Goal: Navigation & Orientation: Find specific page/section

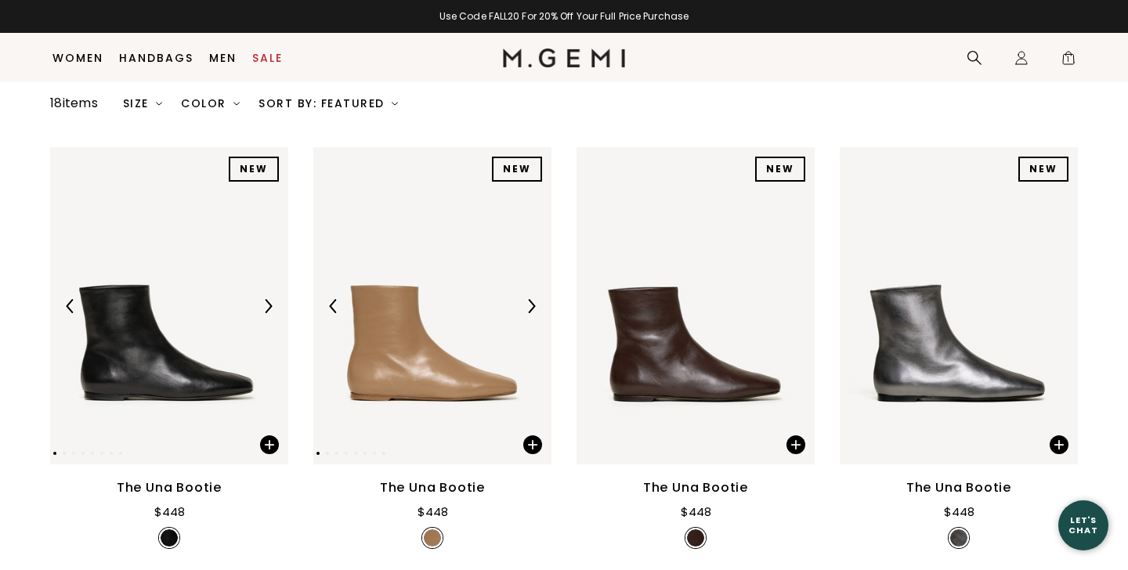
scroll to position [155, 0]
click at [536, 308] on img at bounding box center [531, 306] width 14 height 14
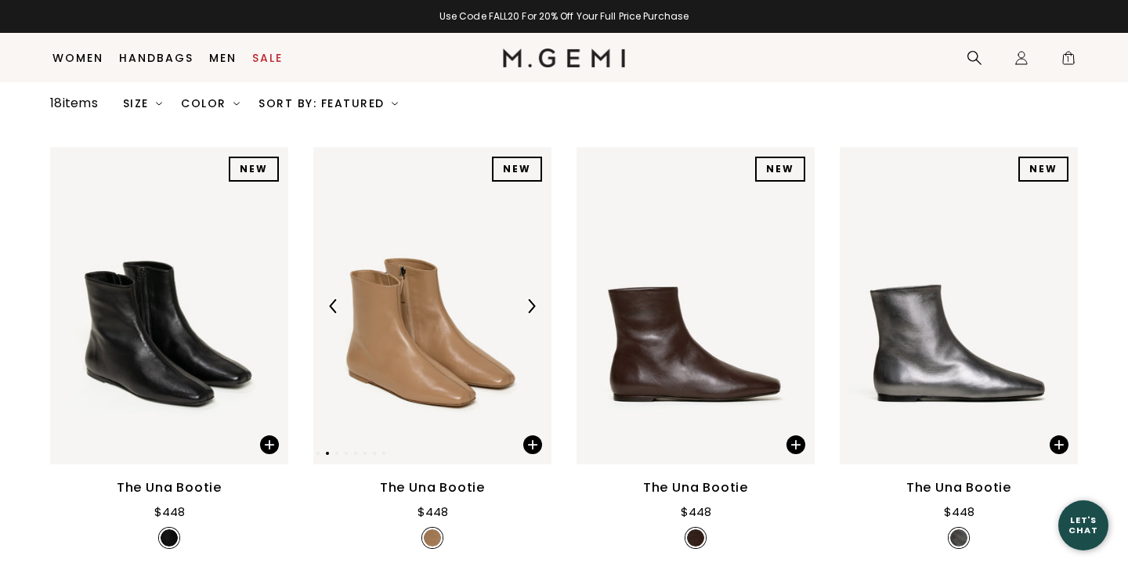
click at [536, 308] on img at bounding box center [531, 306] width 14 height 14
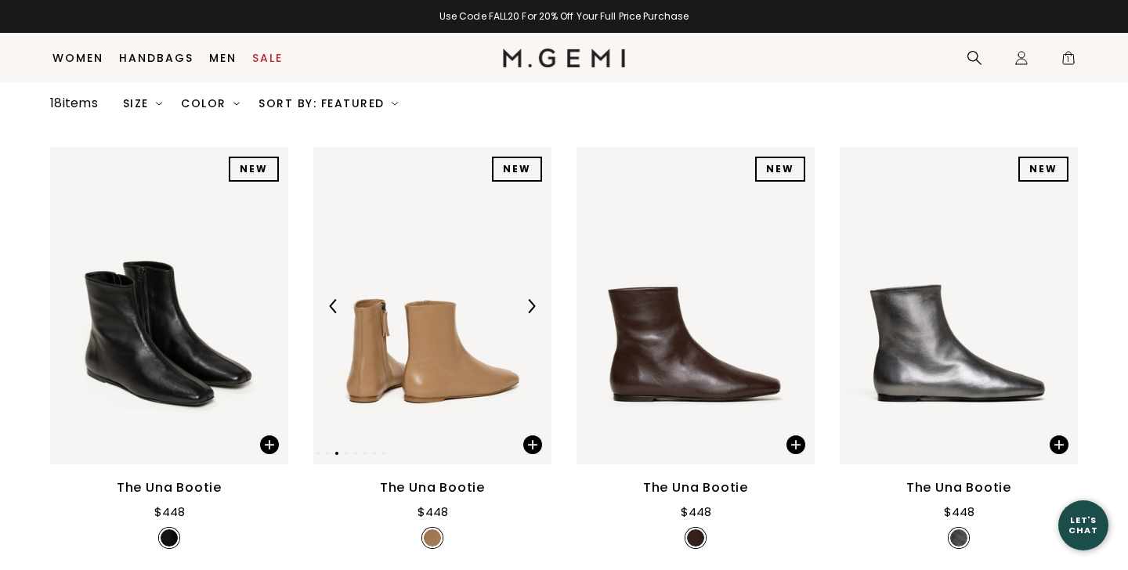
click at [536, 307] on img at bounding box center [531, 306] width 14 height 14
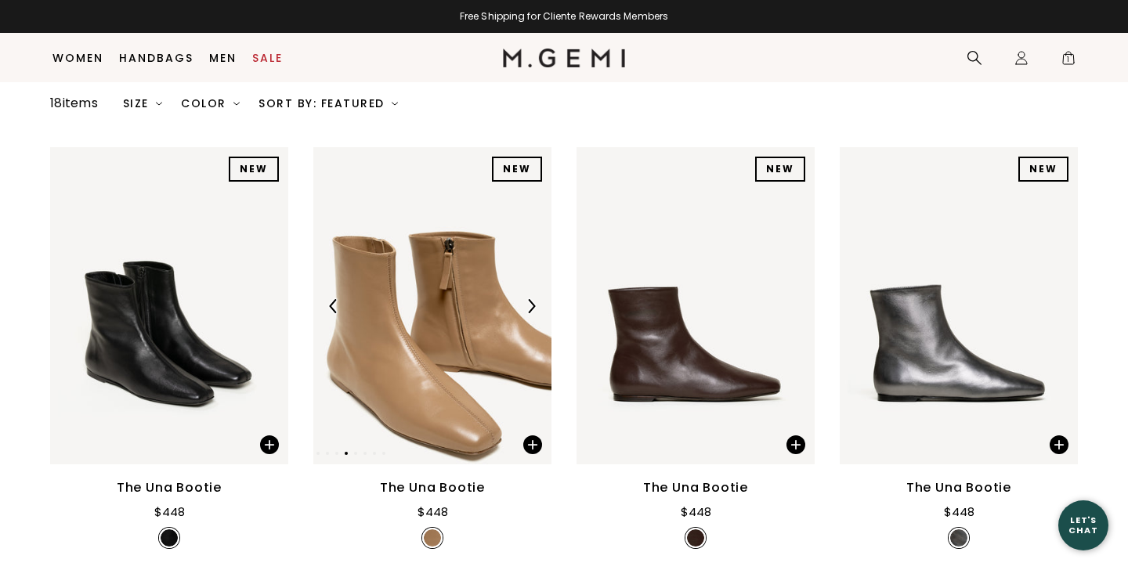
click at [536, 306] on img at bounding box center [531, 306] width 14 height 14
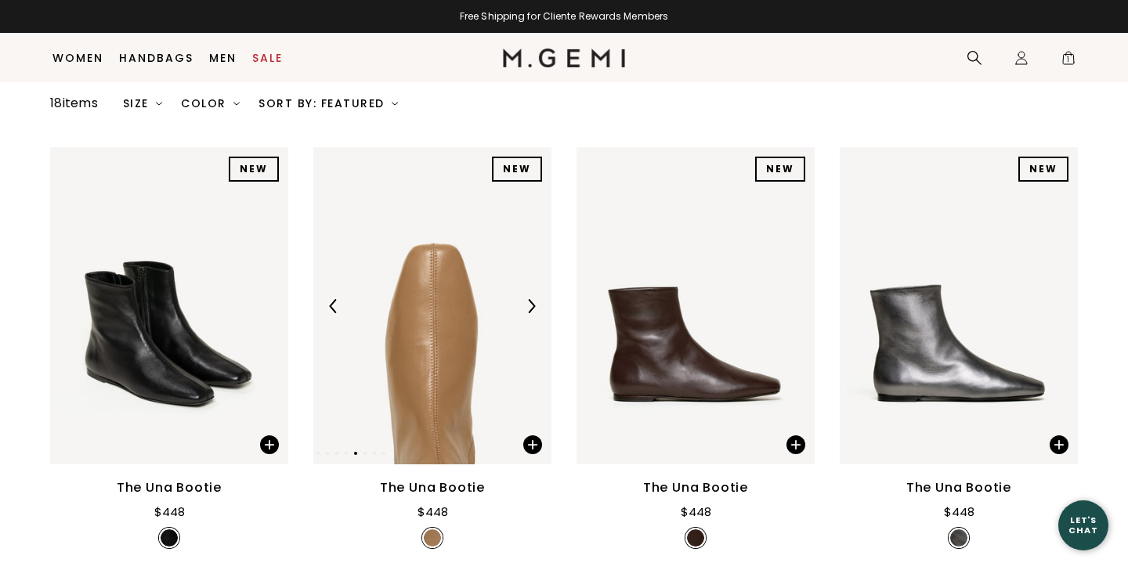
click at [536, 306] on img at bounding box center [531, 306] width 14 height 14
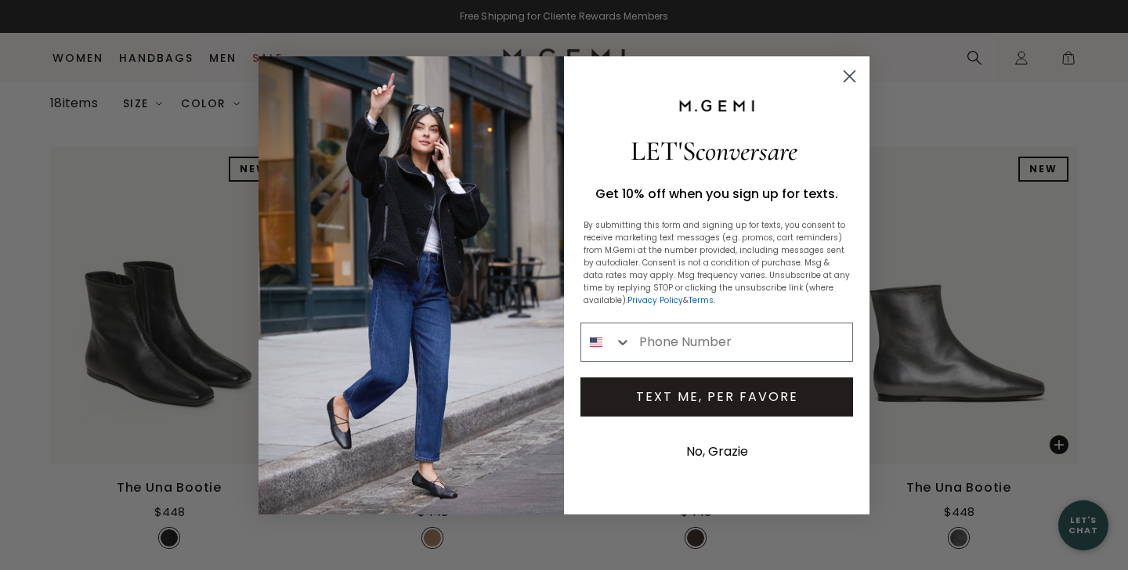
click at [853, 74] on circle "Close dialog" at bounding box center [850, 76] width 26 height 26
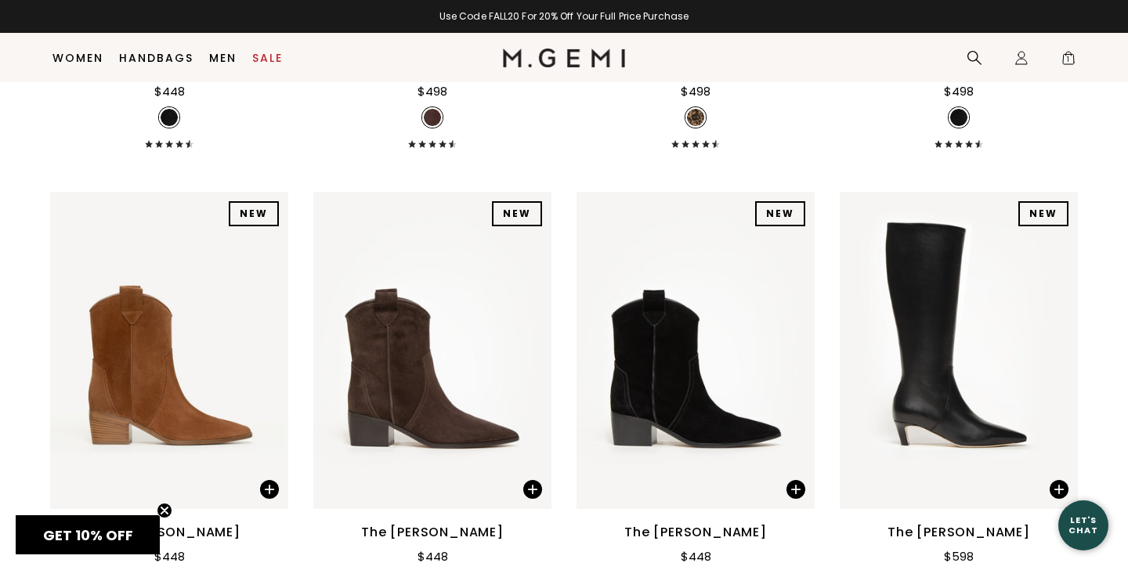
scroll to position [1500, 0]
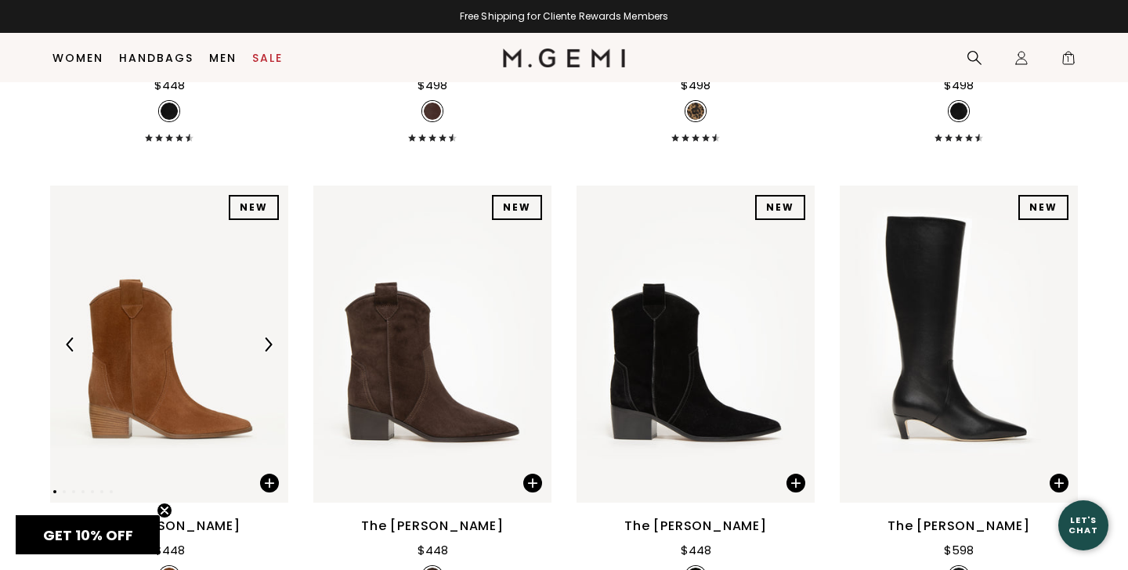
click at [266, 344] on img at bounding box center [268, 345] width 14 height 14
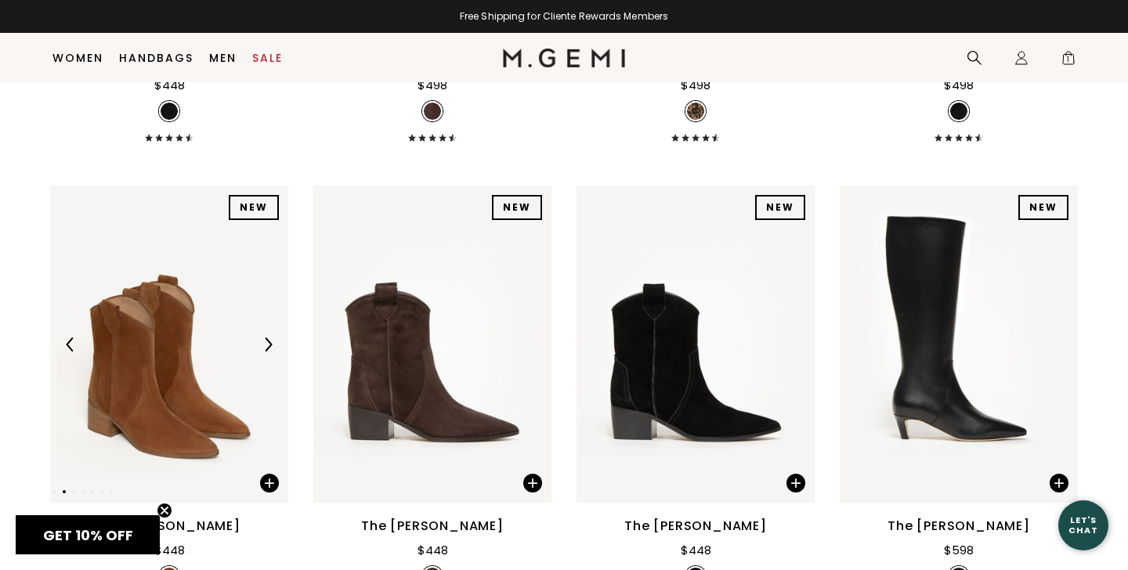
click at [266, 344] on img at bounding box center [268, 345] width 14 height 14
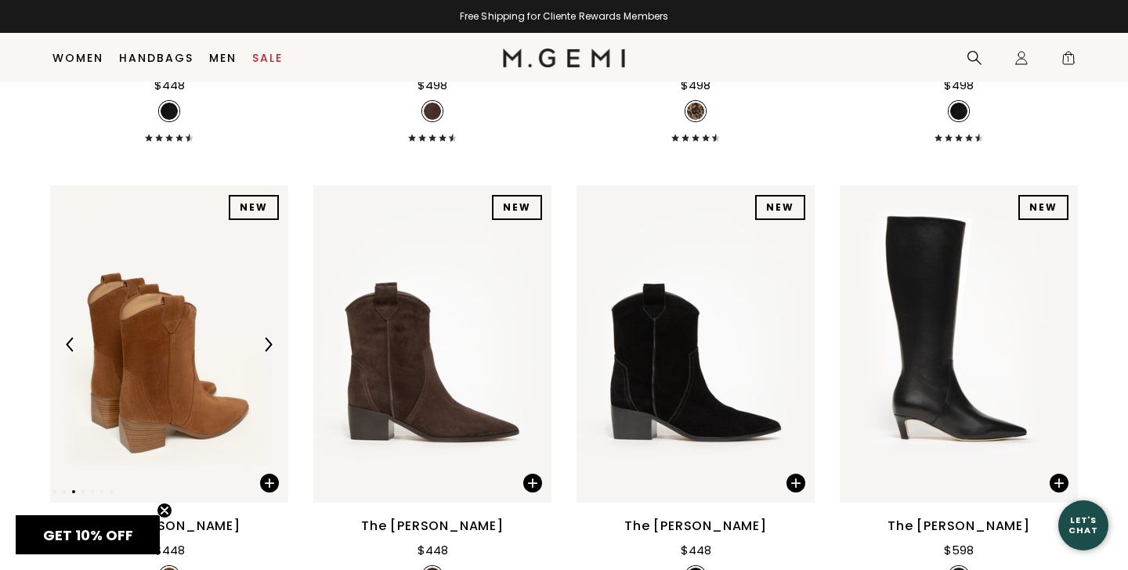
click at [266, 344] on img at bounding box center [268, 345] width 14 height 14
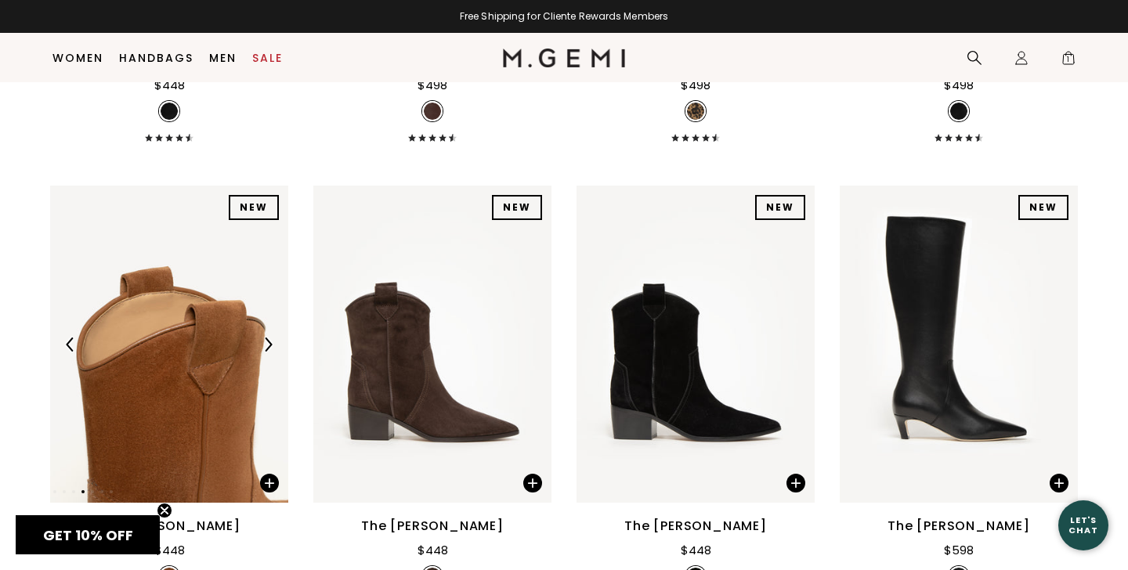
click at [266, 344] on img at bounding box center [268, 345] width 14 height 14
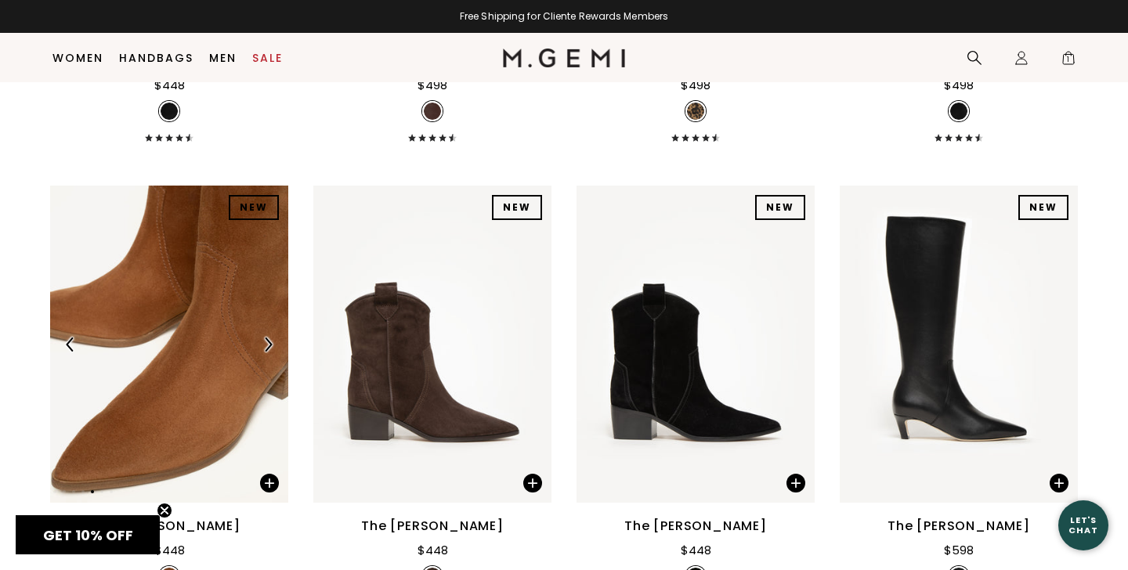
click at [266, 344] on img at bounding box center [268, 345] width 14 height 14
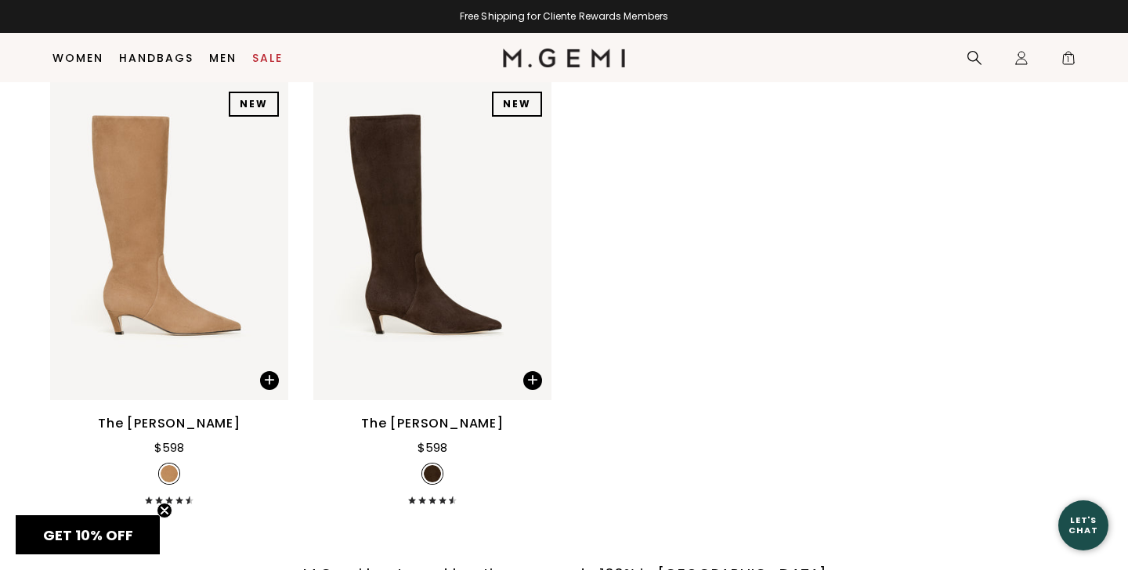
scroll to position [2065, 0]
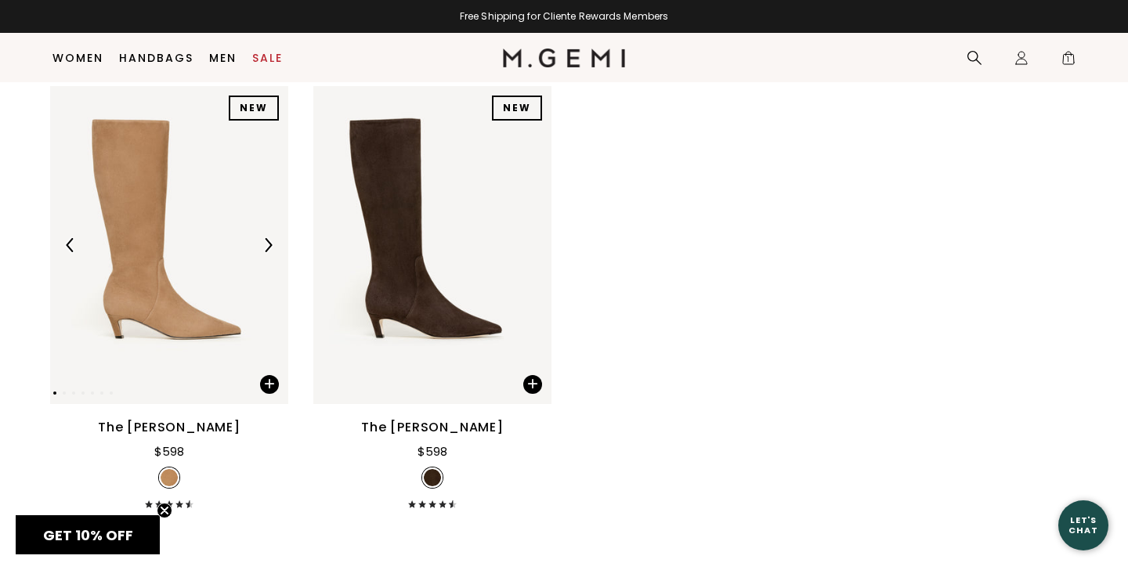
click at [259, 243] on div at bounding box center [267, 245] width 25 height 25
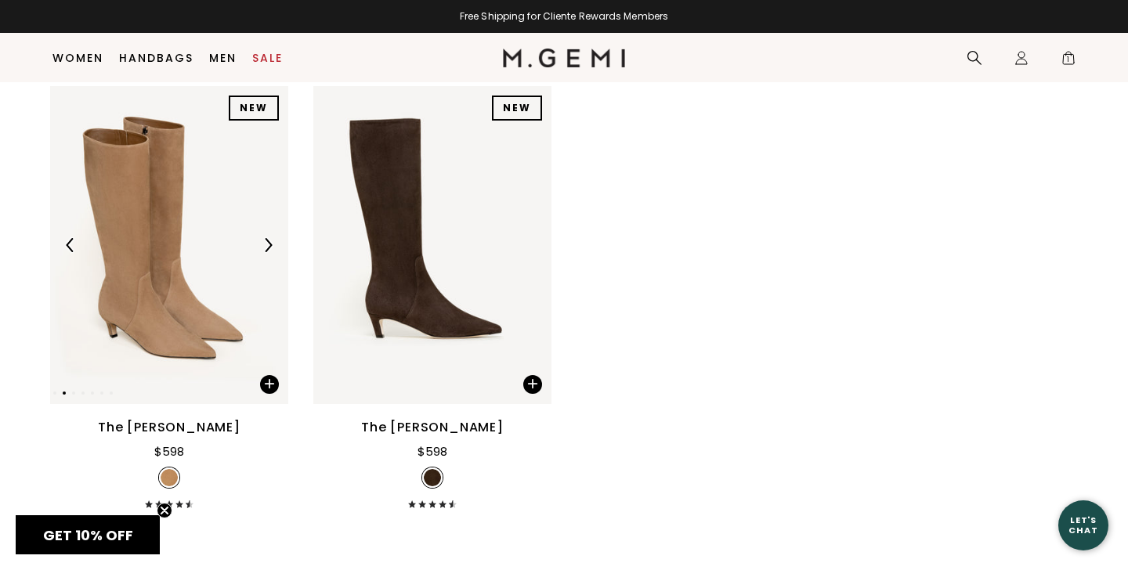
click at [259, 243] on div at bounding box center [267, 245] width 25 height 25
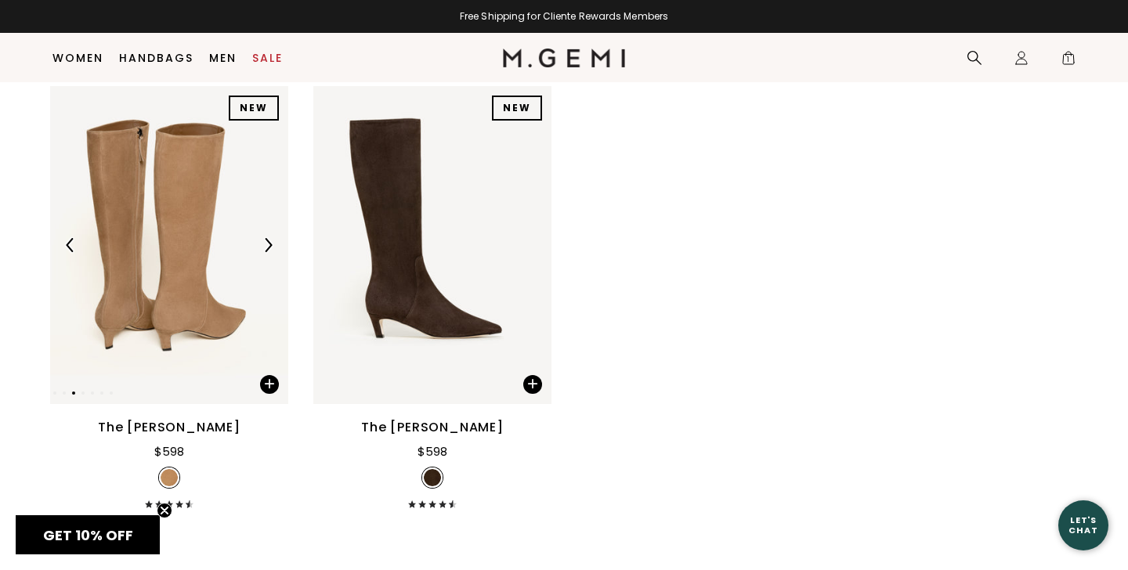
click at [259, 243] on div at bounding box center [267, 245] width 25 height 25
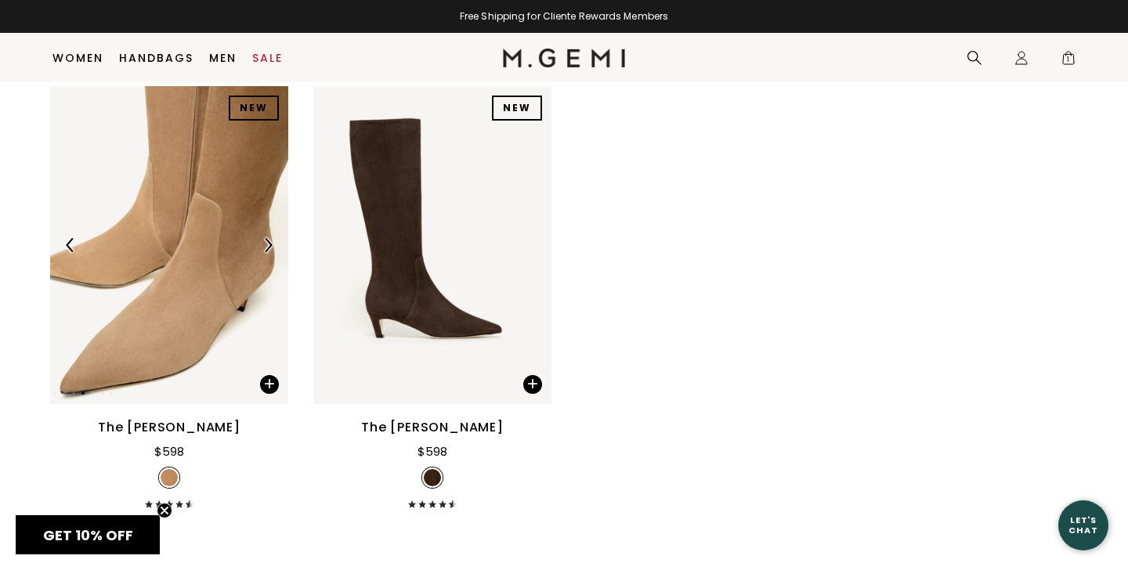
click at [259, 243] on div at bounding box center [267, 245] width 25 height 25
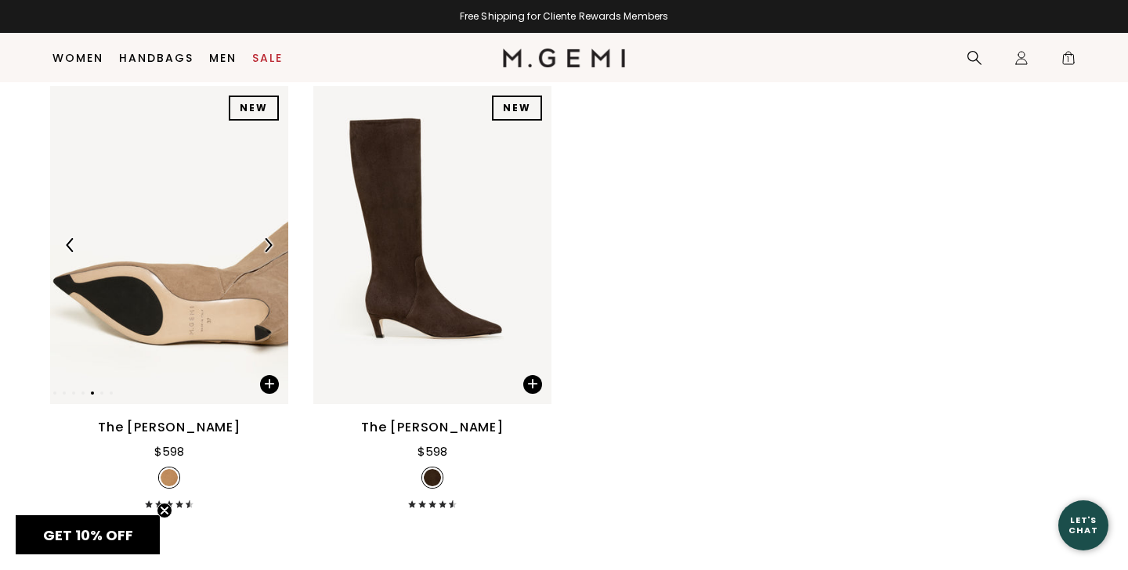
click at [259, 243] on div at bounding box center [267, 245] width 25 height 25
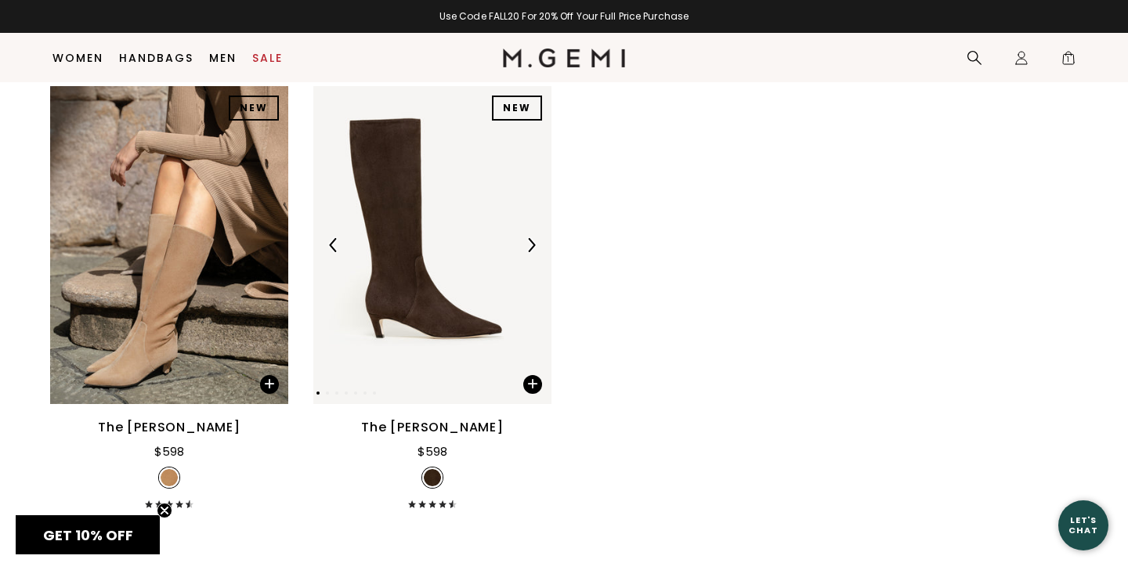
click at [538, 244] on img at bounding box center [531, 245] width 14 height 14
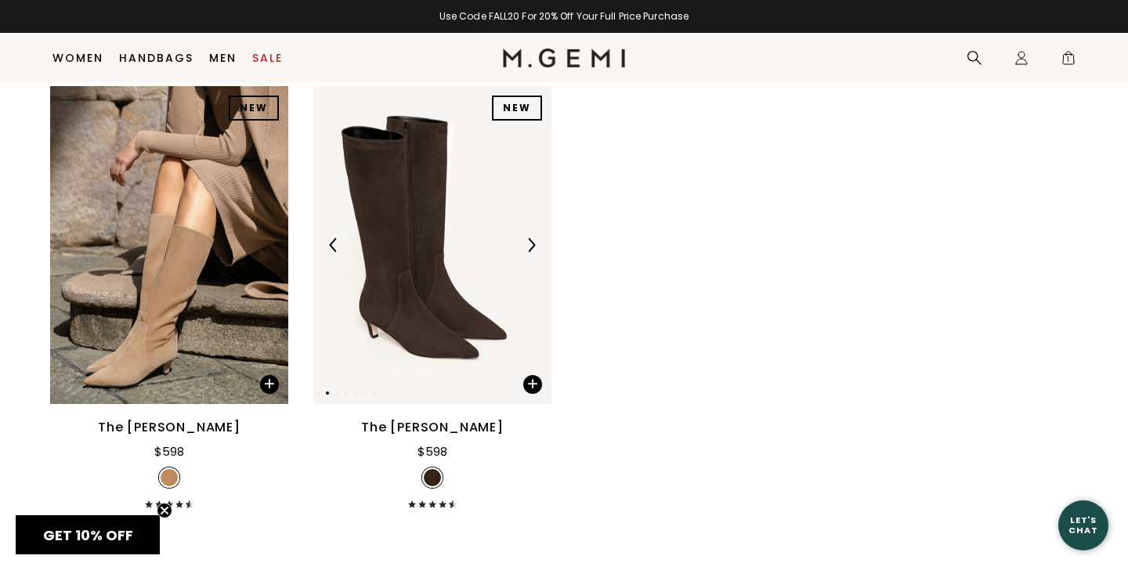
click at [538, 244] on img at bounding box center [531, 245] width 14 height 14
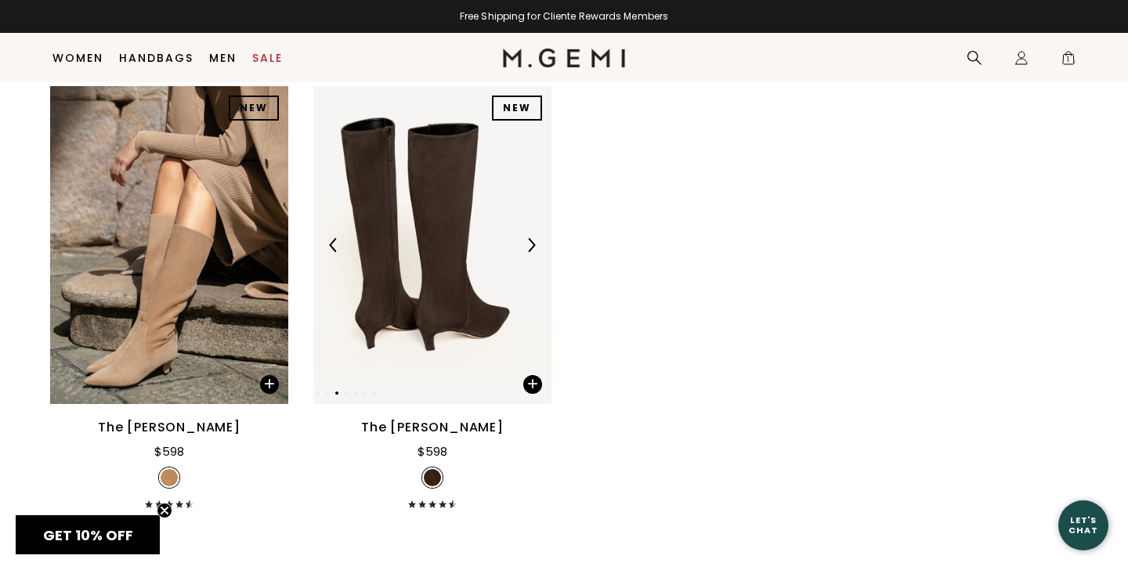
click at [537, 244] on img at bounding box center [531, 245] width 14 height 14
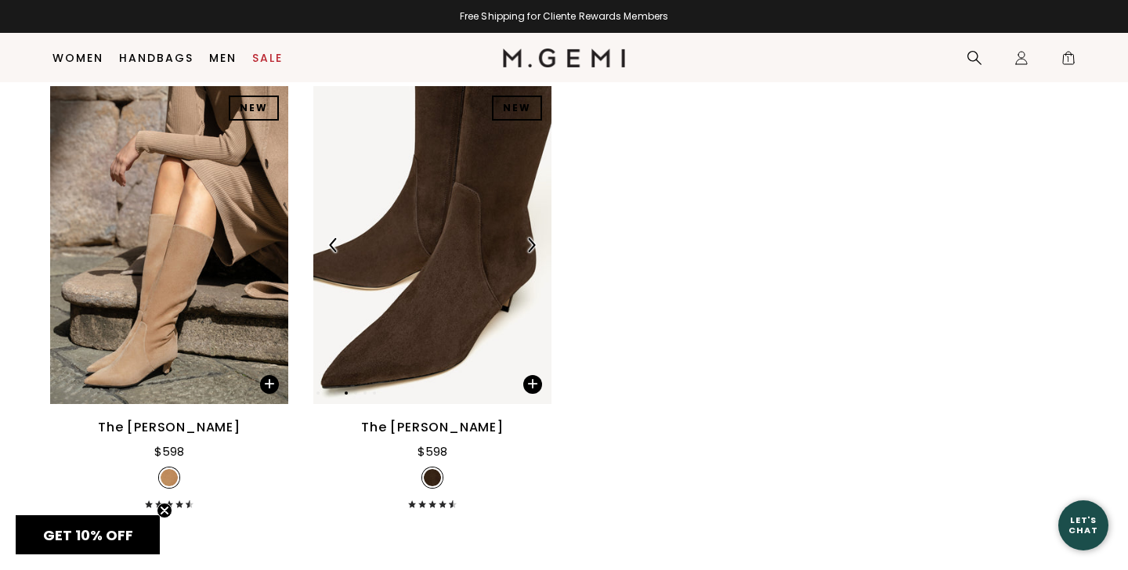
click at [537, 244] on img at bounding box center [531, 245] width 14 height 14
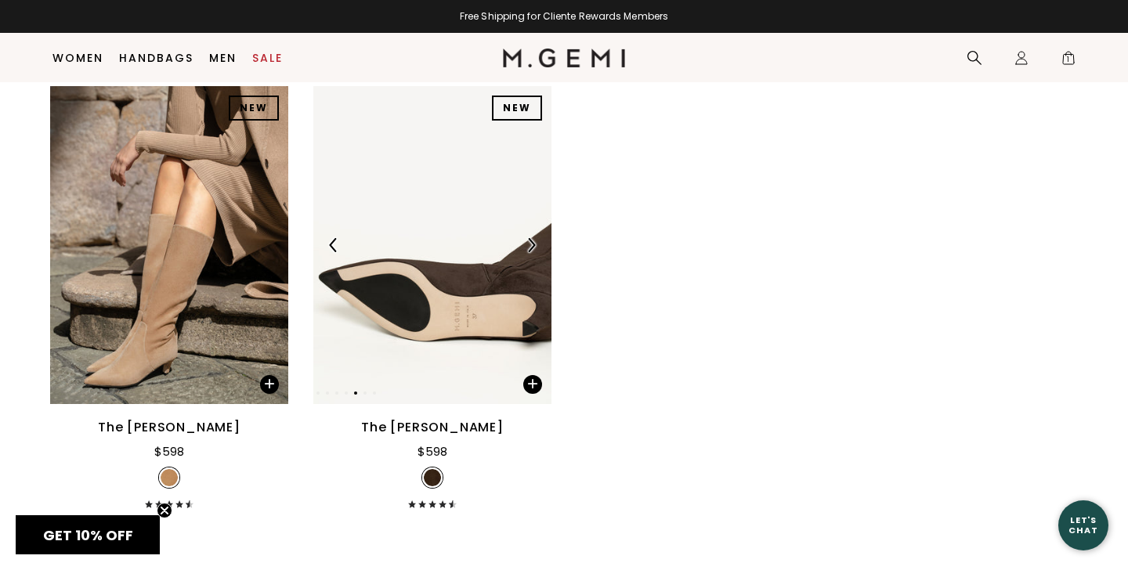
click at [537, 244] on img at bounding box center [531, 245] width 14 height 14
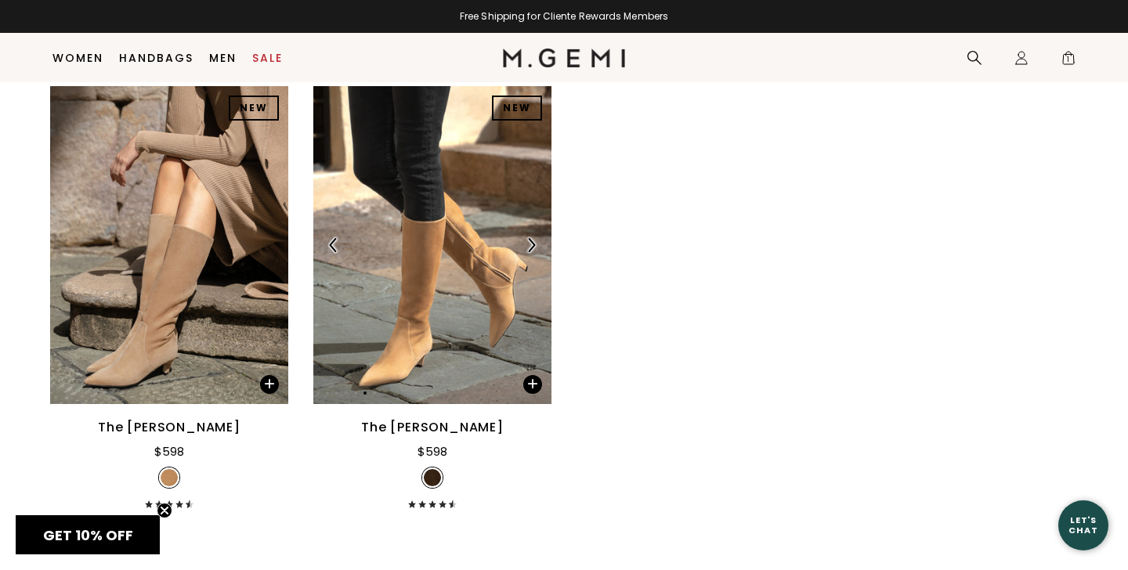
click at [537, 244] on img at bounding box center [531, 245] width 14 height 14
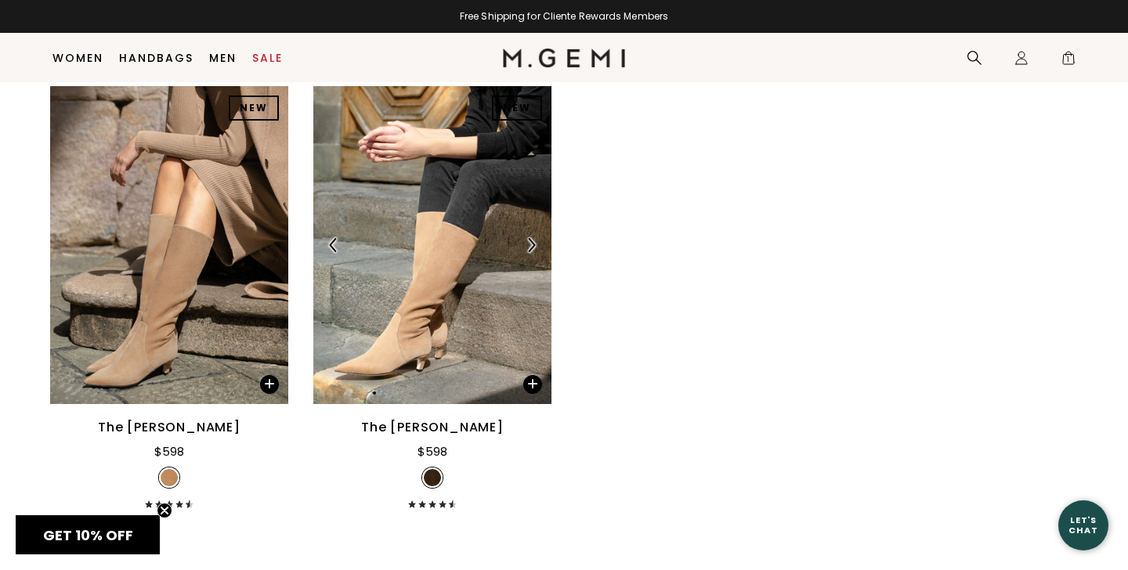
click at [537, 244] on img at bounding box center [531, 245] width 14 height 14
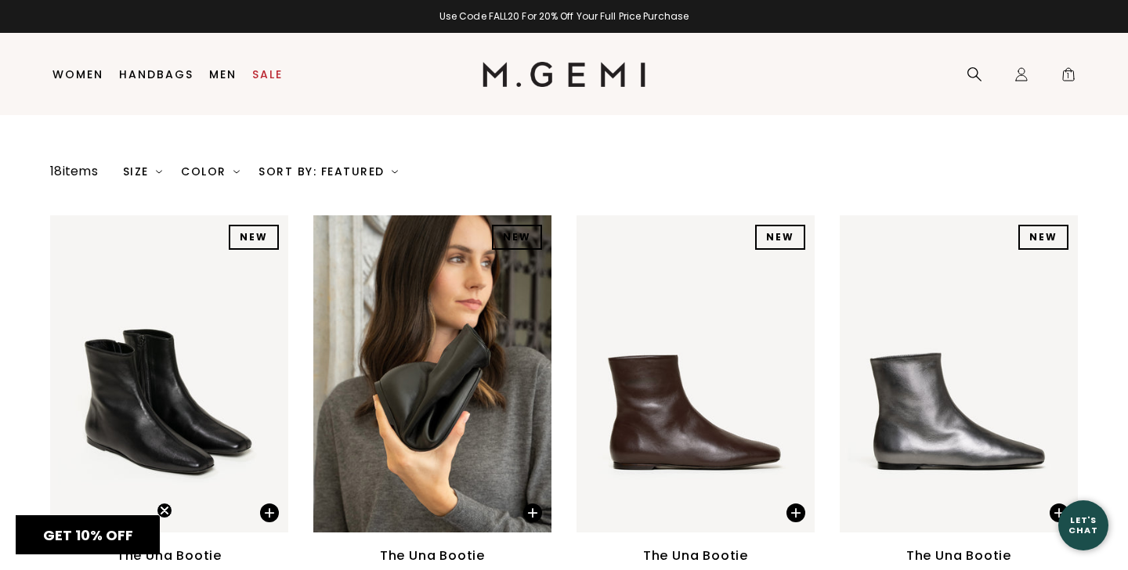
scroll to position [0, 0]
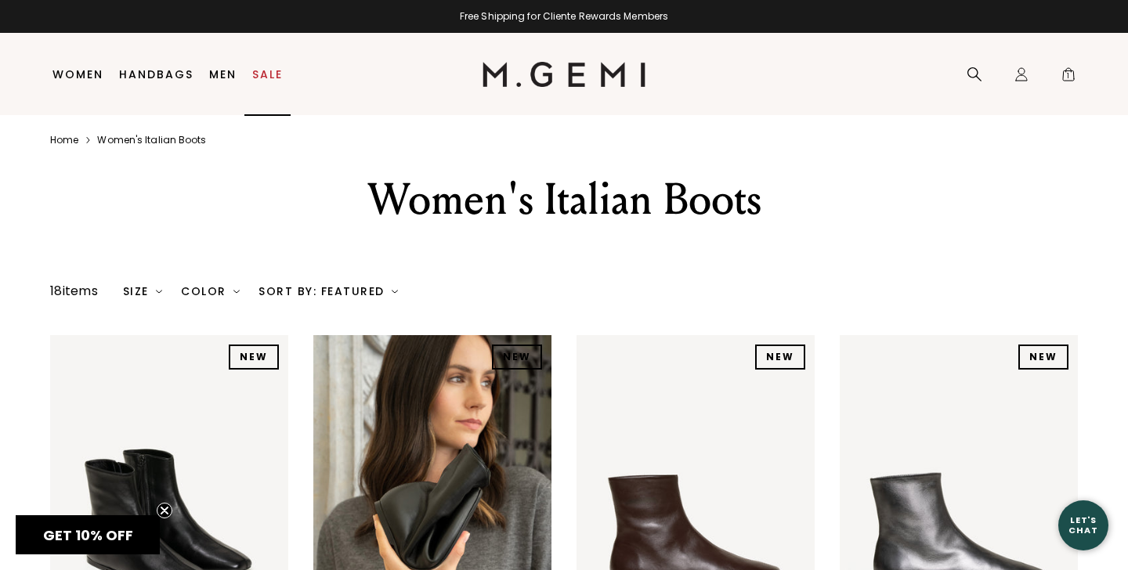
click at [267, 68] on link "Sale" at bounding box center [267, 74] width 31 height 13
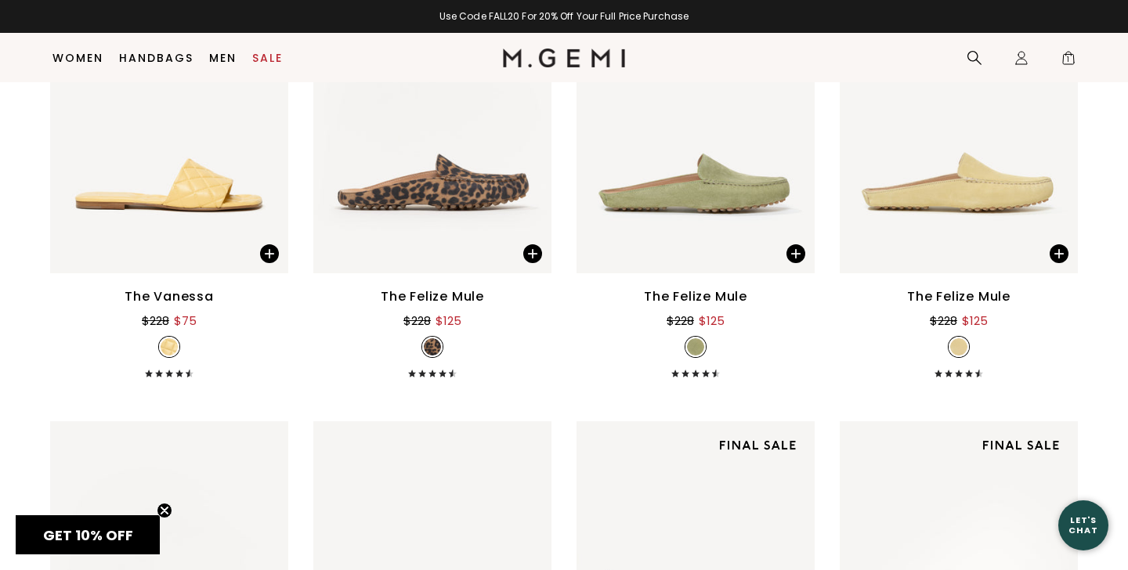
scroll to position [1533, 0]
